Goal: Check status: Check status

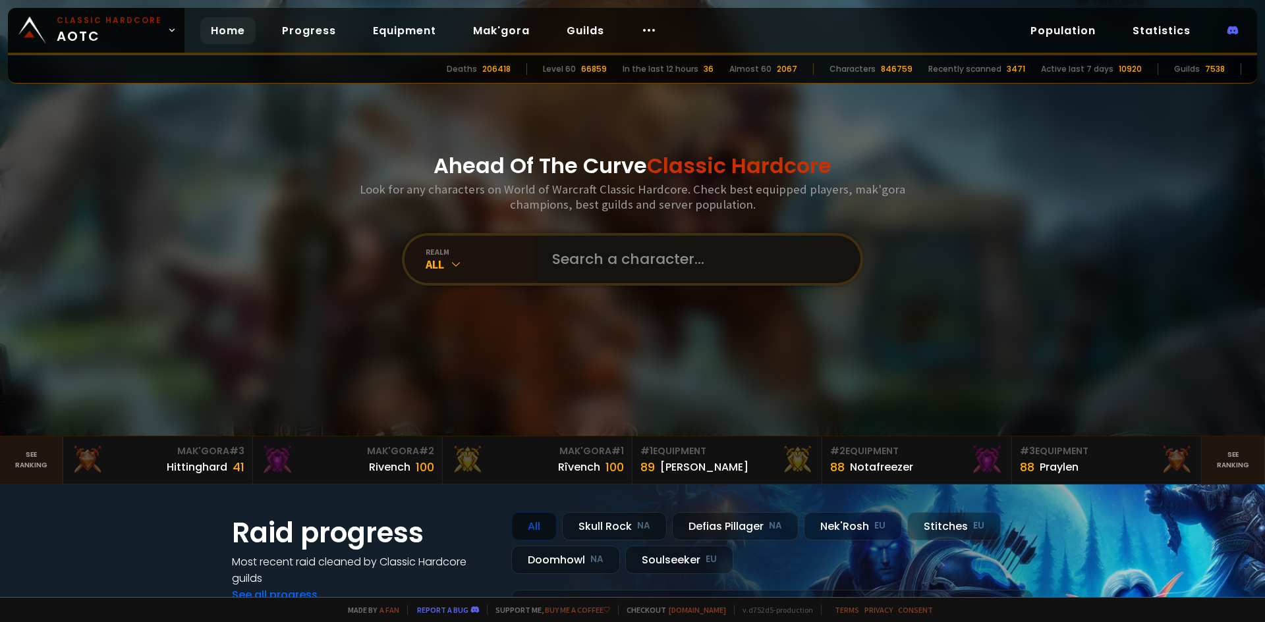
click at [604, 257] on input "text" at bounding box center [694, 259] width 300 height 47
click at [604, 257] on input "Itsmewogie" at bounding box center [688, 259] width 288 height 47
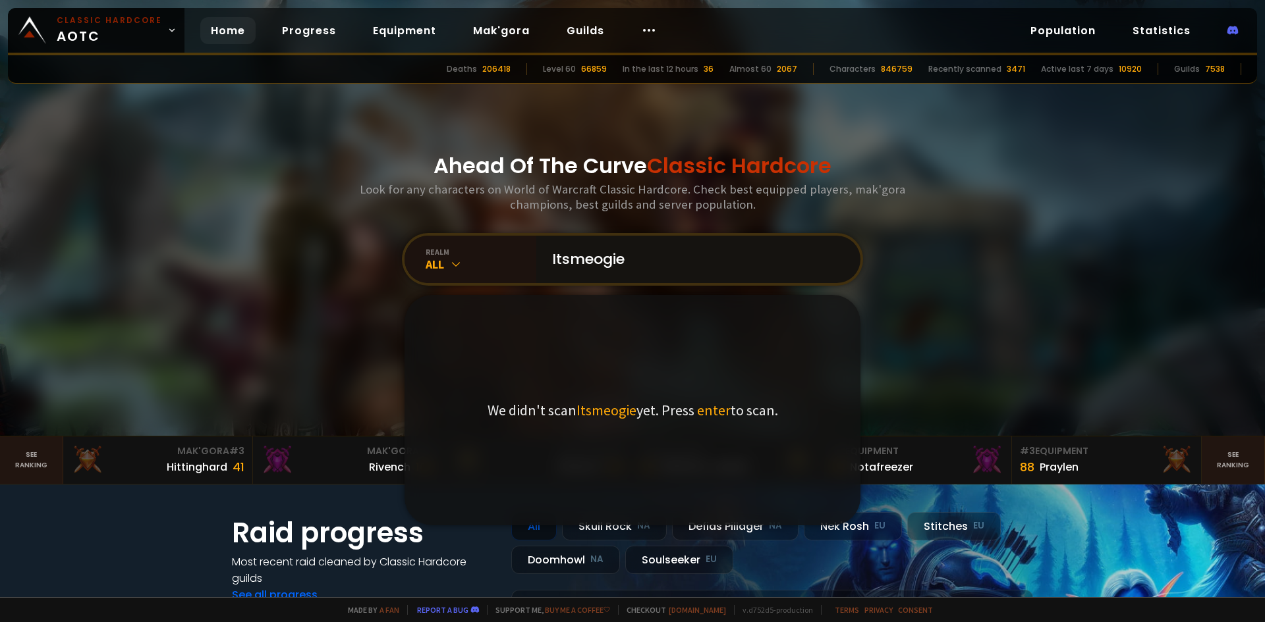
click at [599, 258] on input "Itsmeogie" at bounding box center [694, 259] width 300 height 47
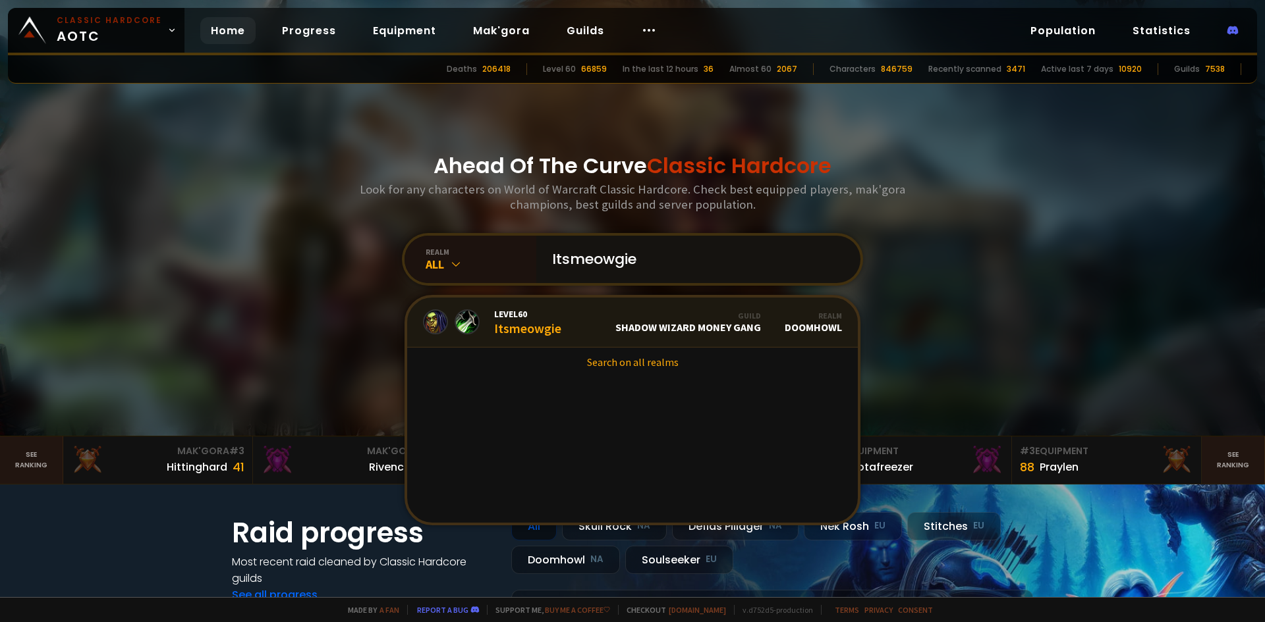
type input "Itsmeowgie"
click at [575, 323] on link "Level 60 Itsmeowgie Guild Shadow Wizard Money Gang Realm Doomhowl" at bounding box center [632, 323] width 450 height 50
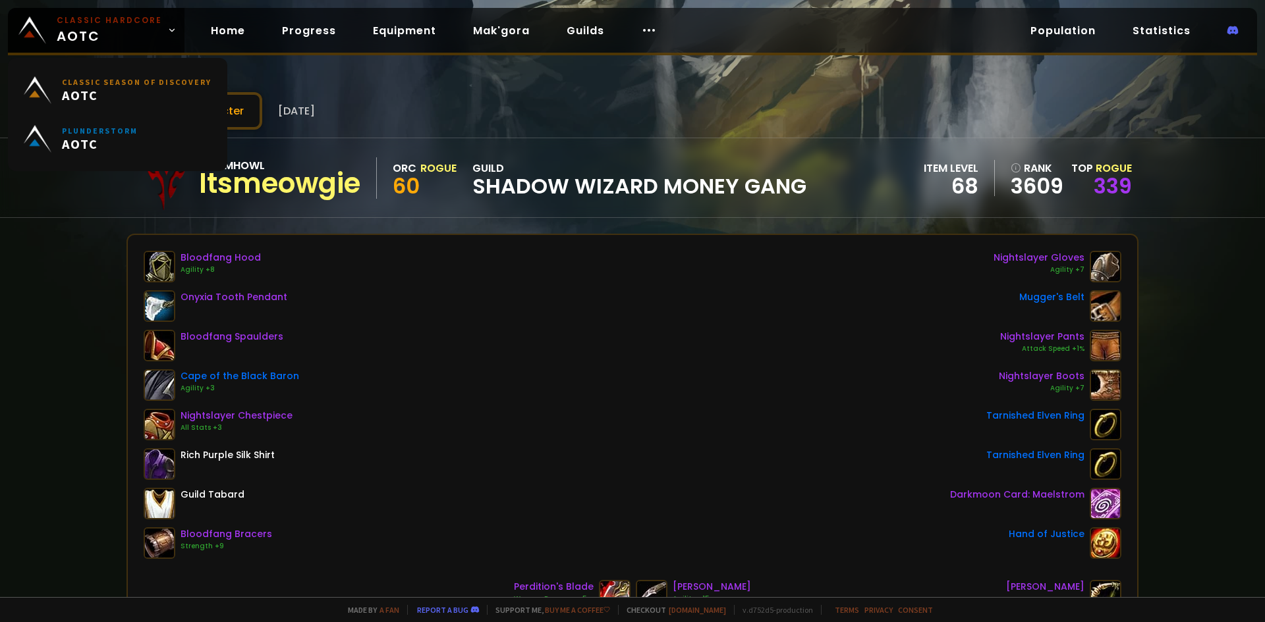
click at [67, 308] on div "Scan character [DATE] Doomhowl Itsmeowgie Orc Rogue 60 guild Shadow Wizard Mone…" at bounding box center [632, 298] width 1265 height 597
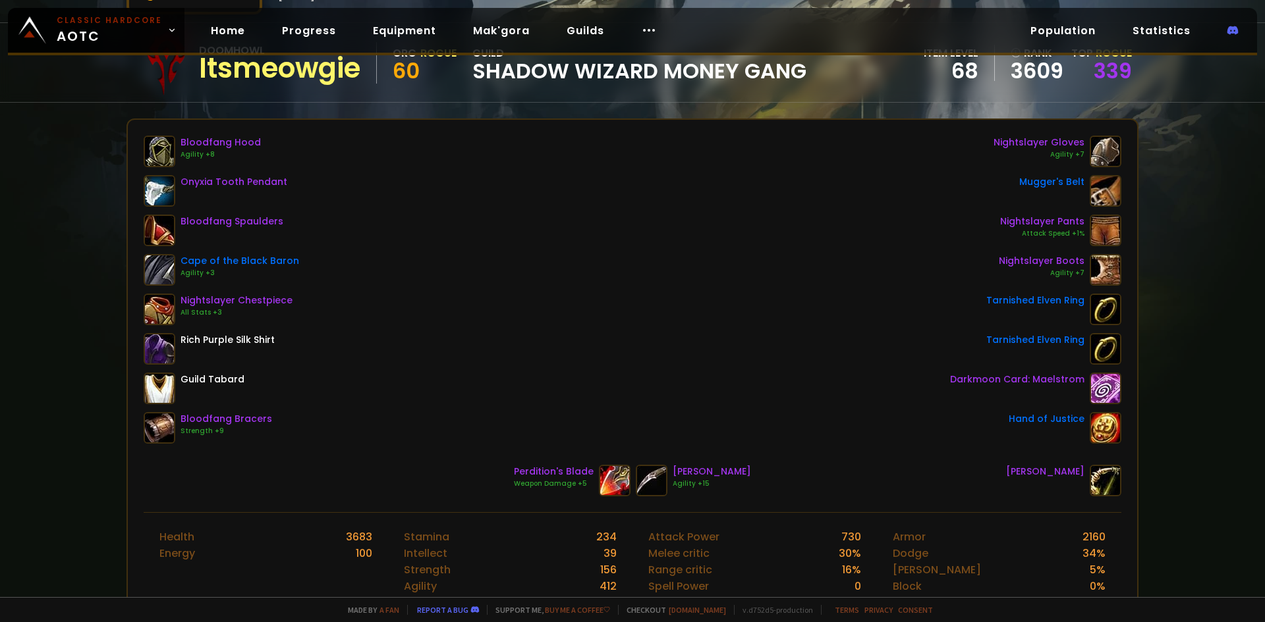
scroll to position [356, 0]
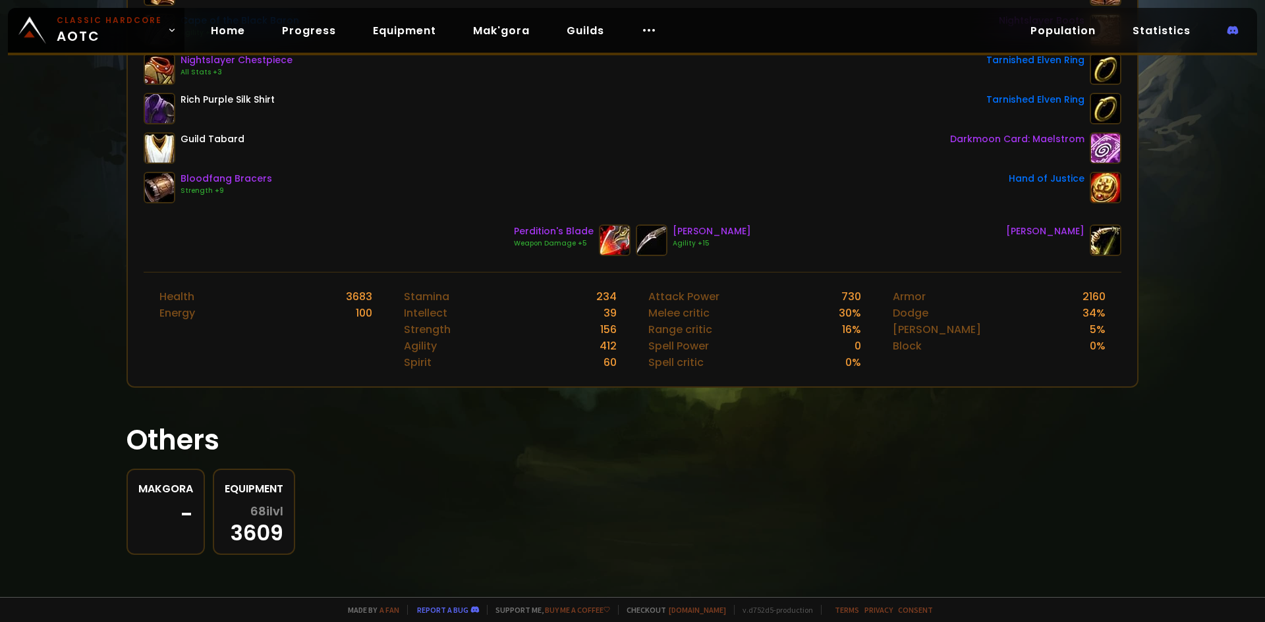
click at [272, 506] on span "68 ilvl" at bounding box center [266, 511] width 33 height 13
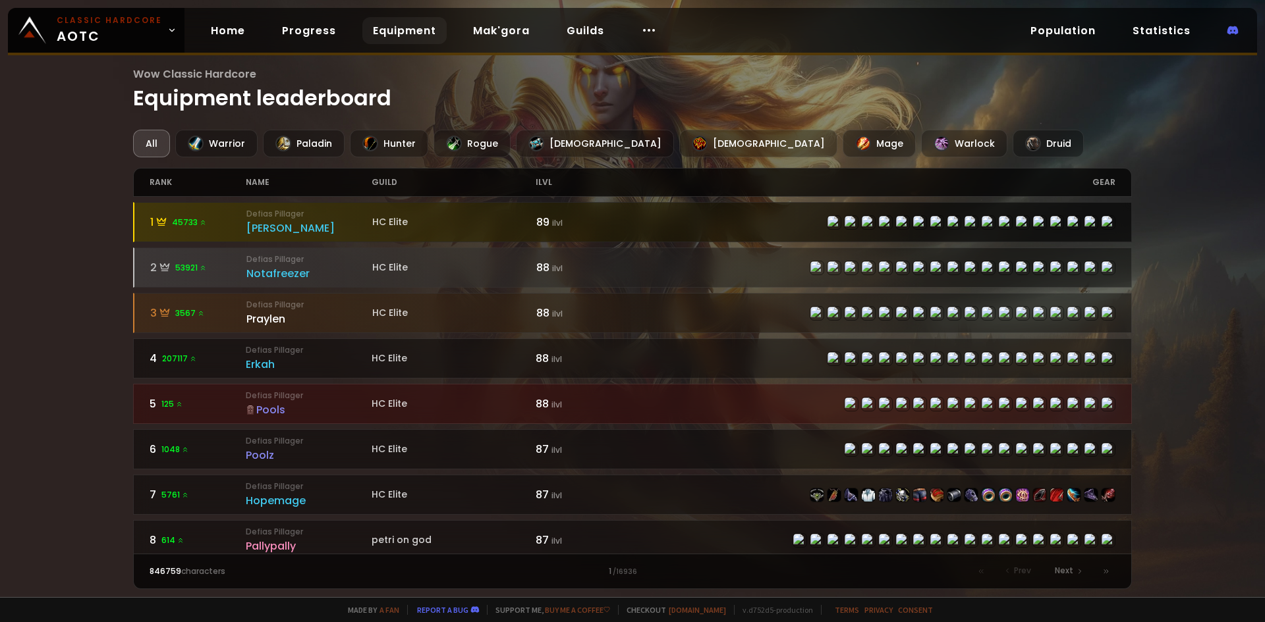
click at [266, 230] on div "[PERSON_NAME]" at bounding box center [309, 228] width 126 height 16
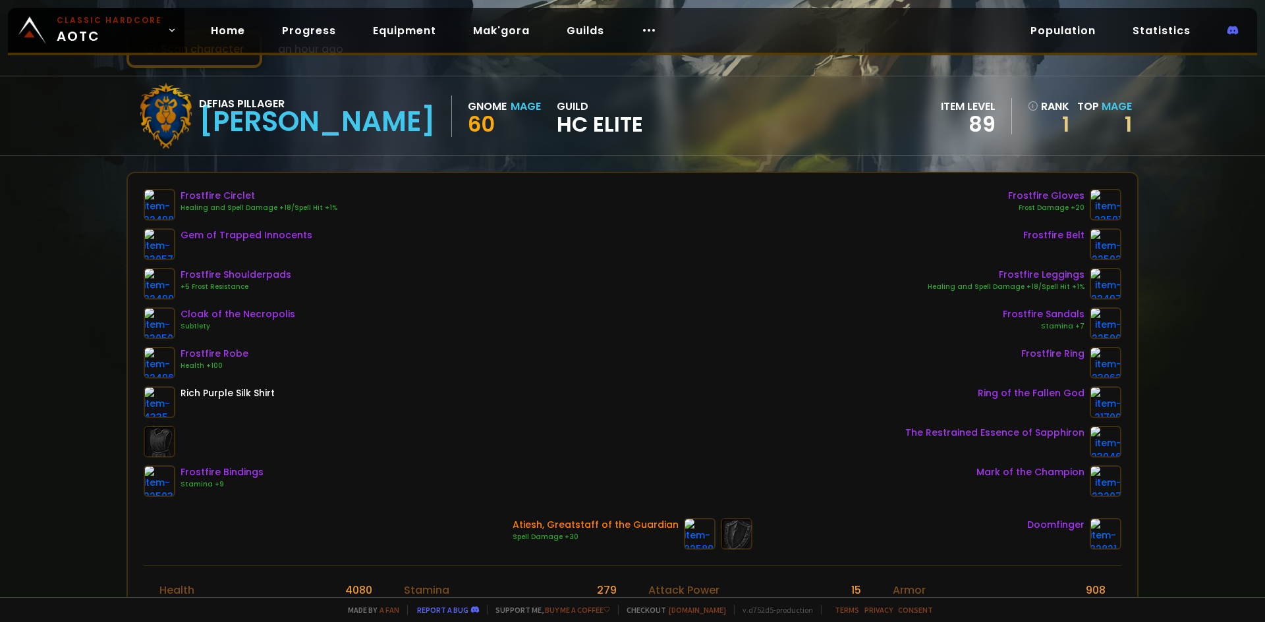
scroll to position [66, 0]
